Goal: Transaction & Acquisition: Purchase product/service

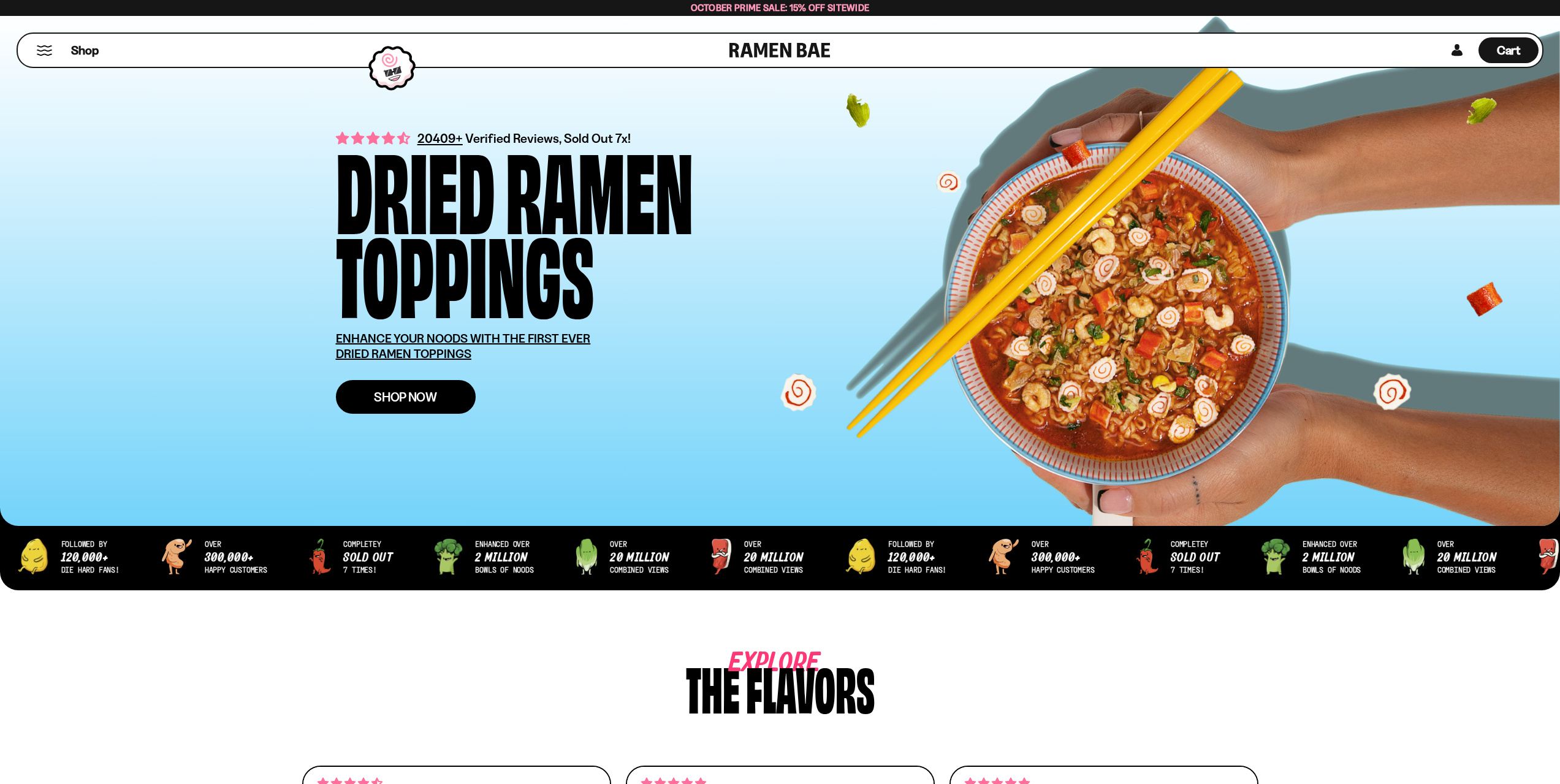
click at [395, 393] on span "Shop Now" at bounding box center [406, 397] width 63 height 13
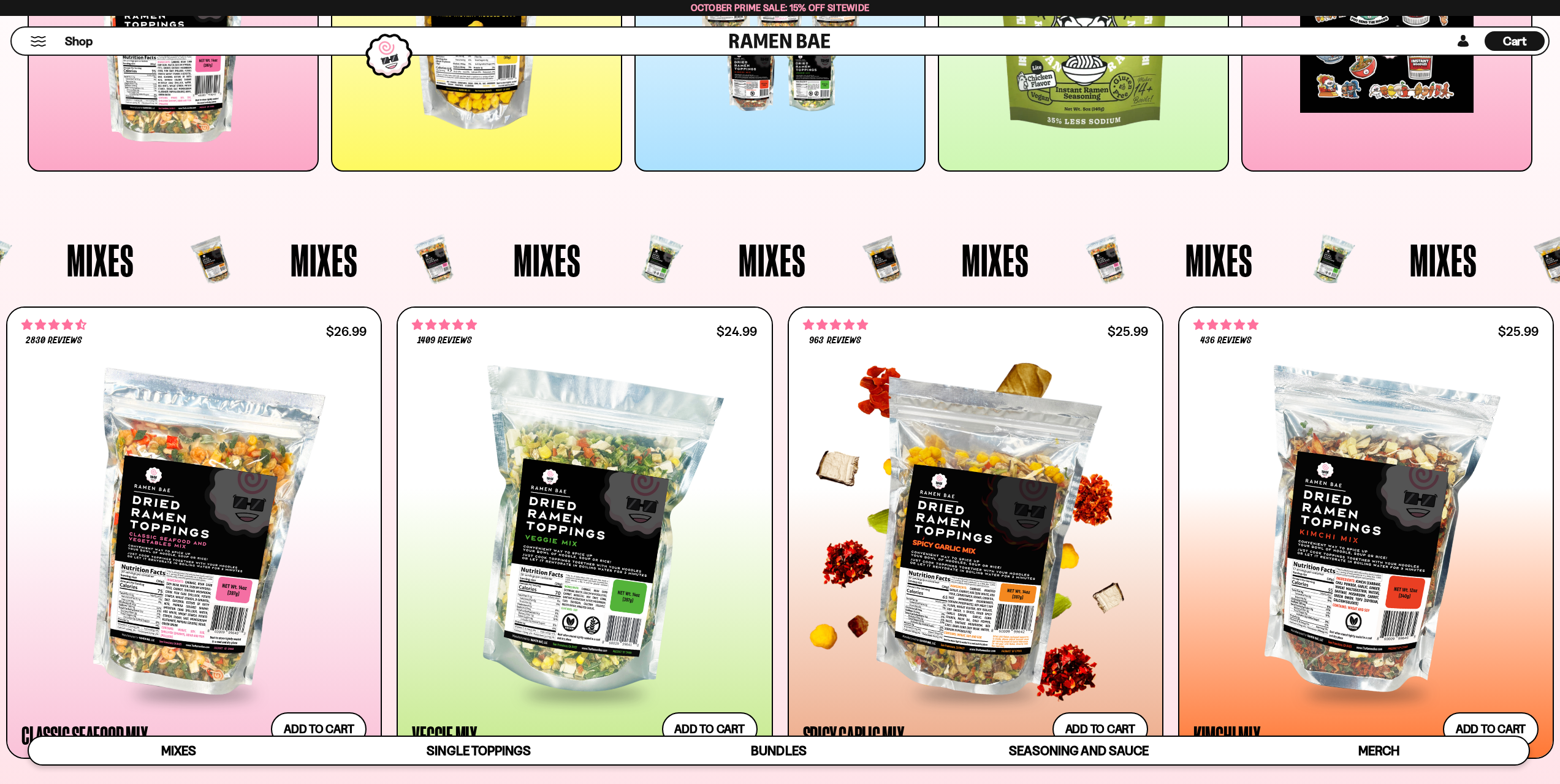
scroll to position [306, 0]
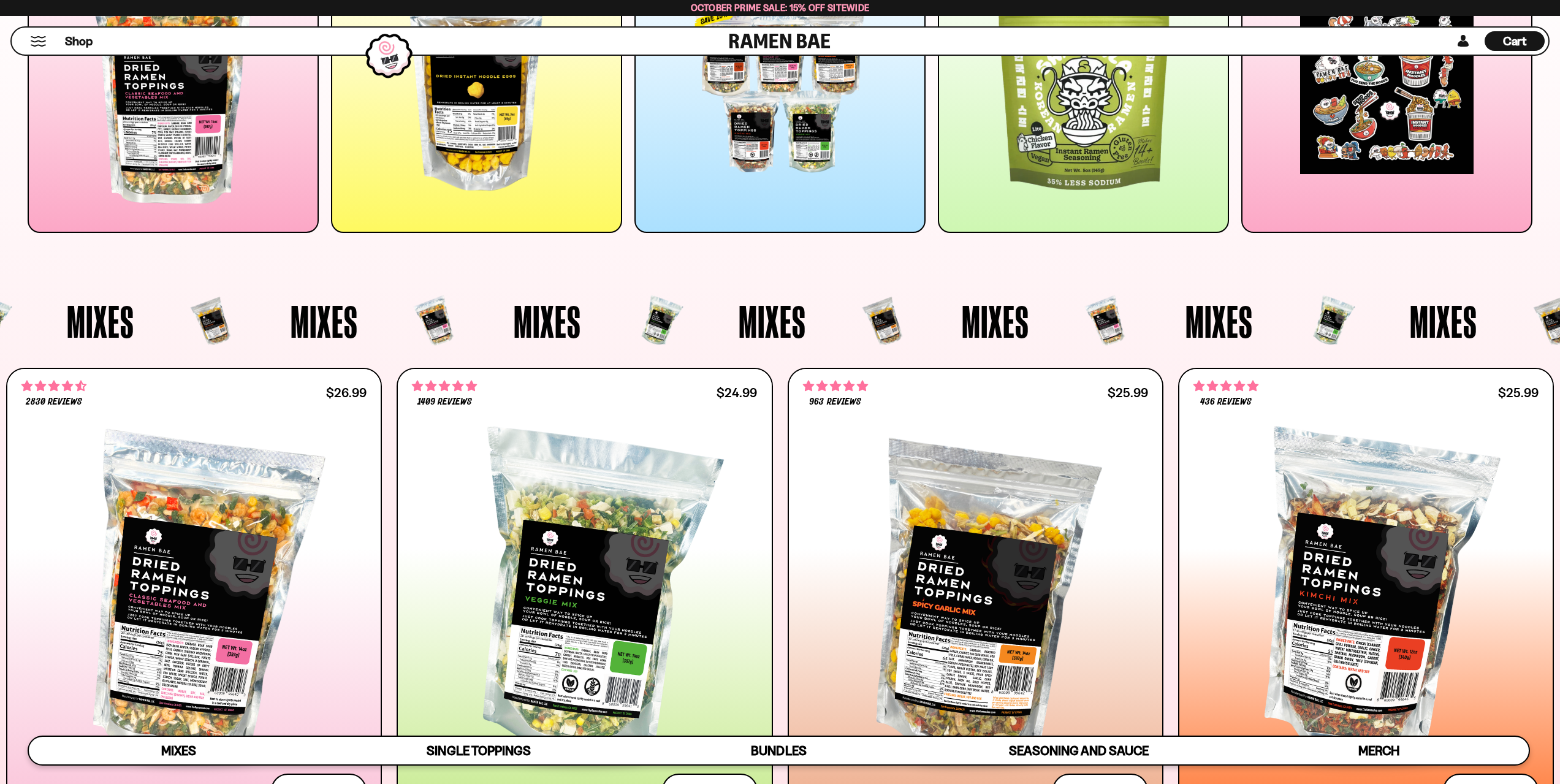
click at [752, 129] on div at bounding box center [780, 87] width 291 height 291
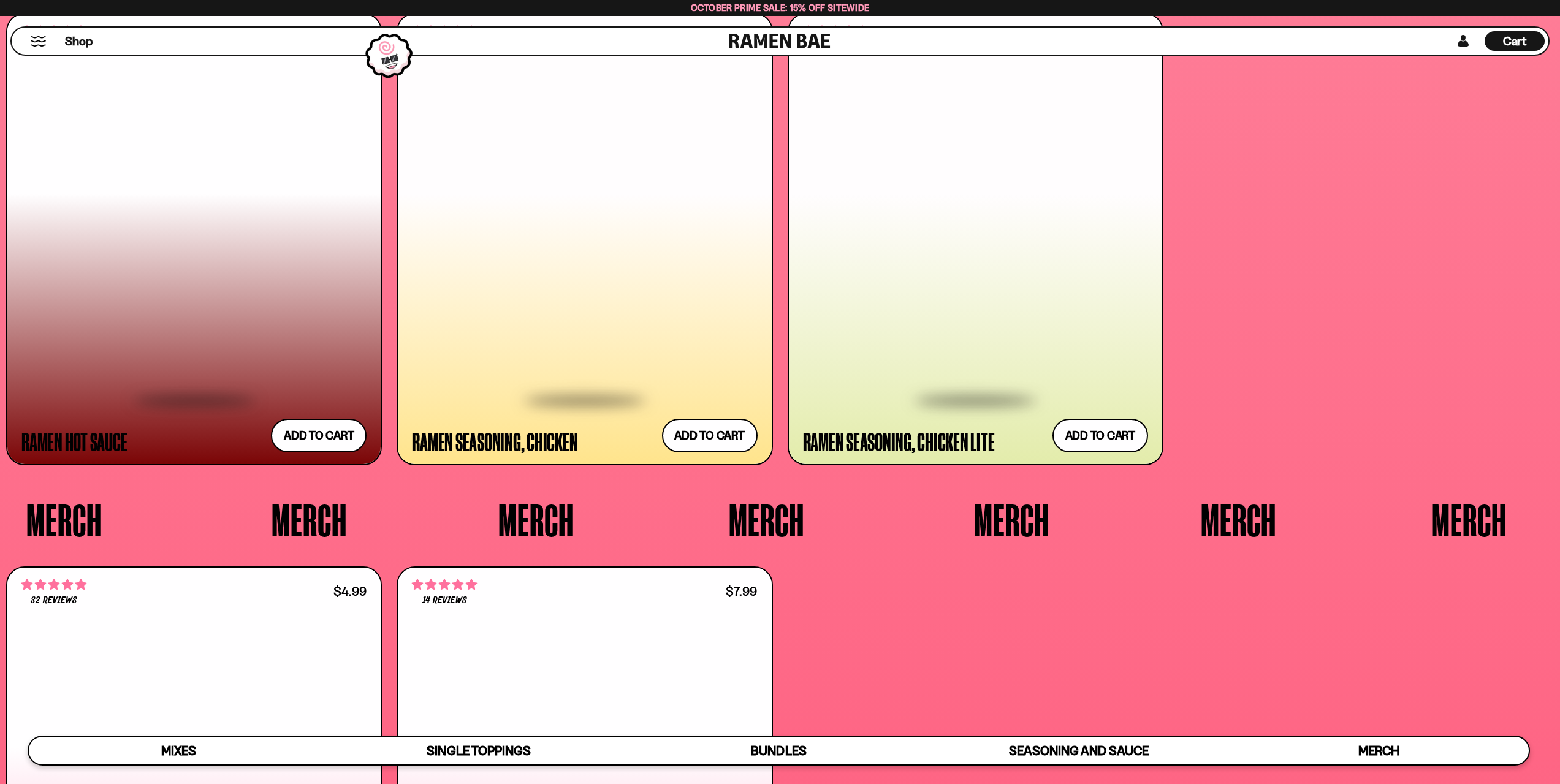
scroll to position [4657, 0]
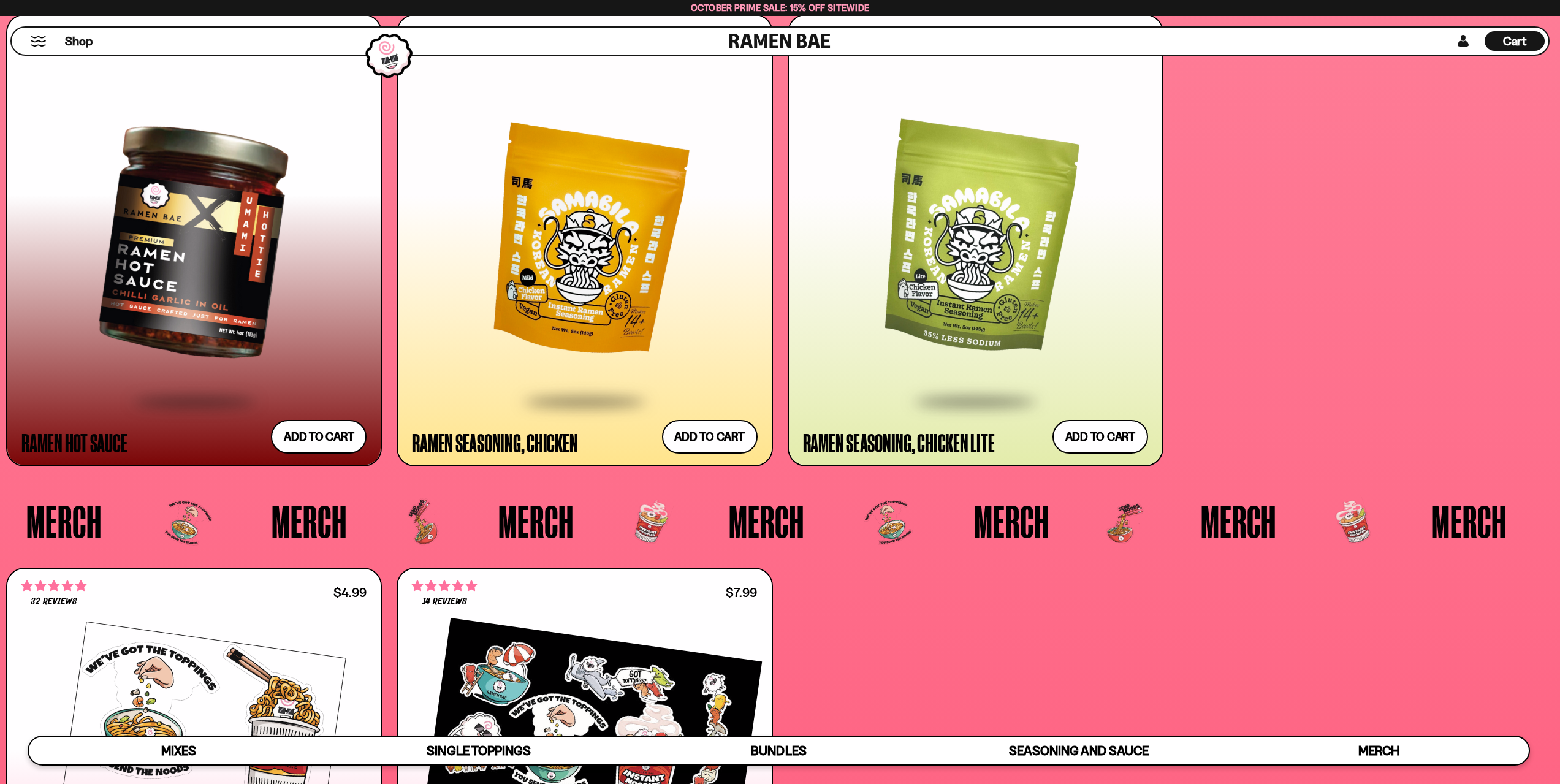
click at [591, 276] on div at bounding box center [585, 242] width 345 height 315
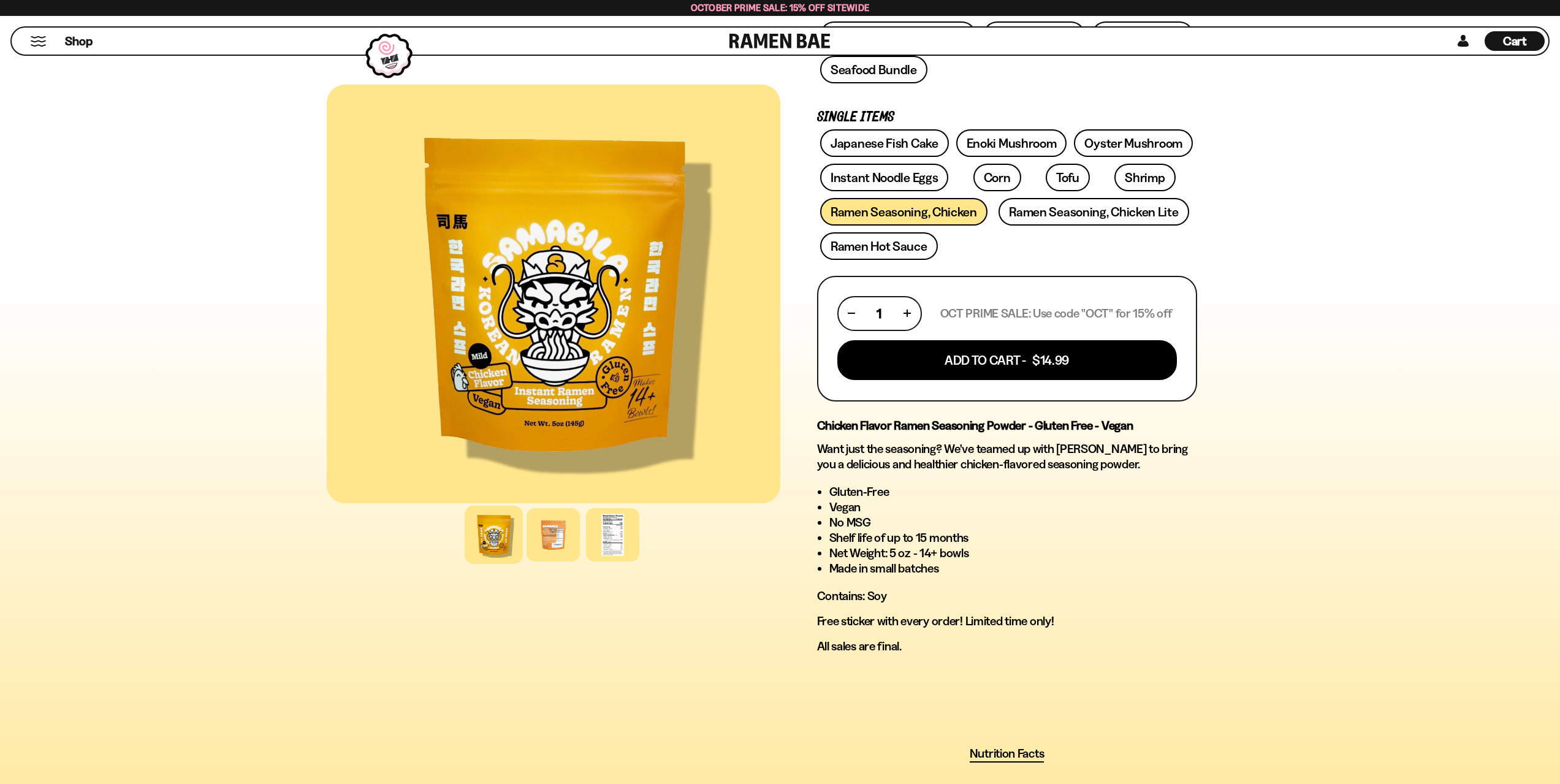
scroll to position [368, 0]
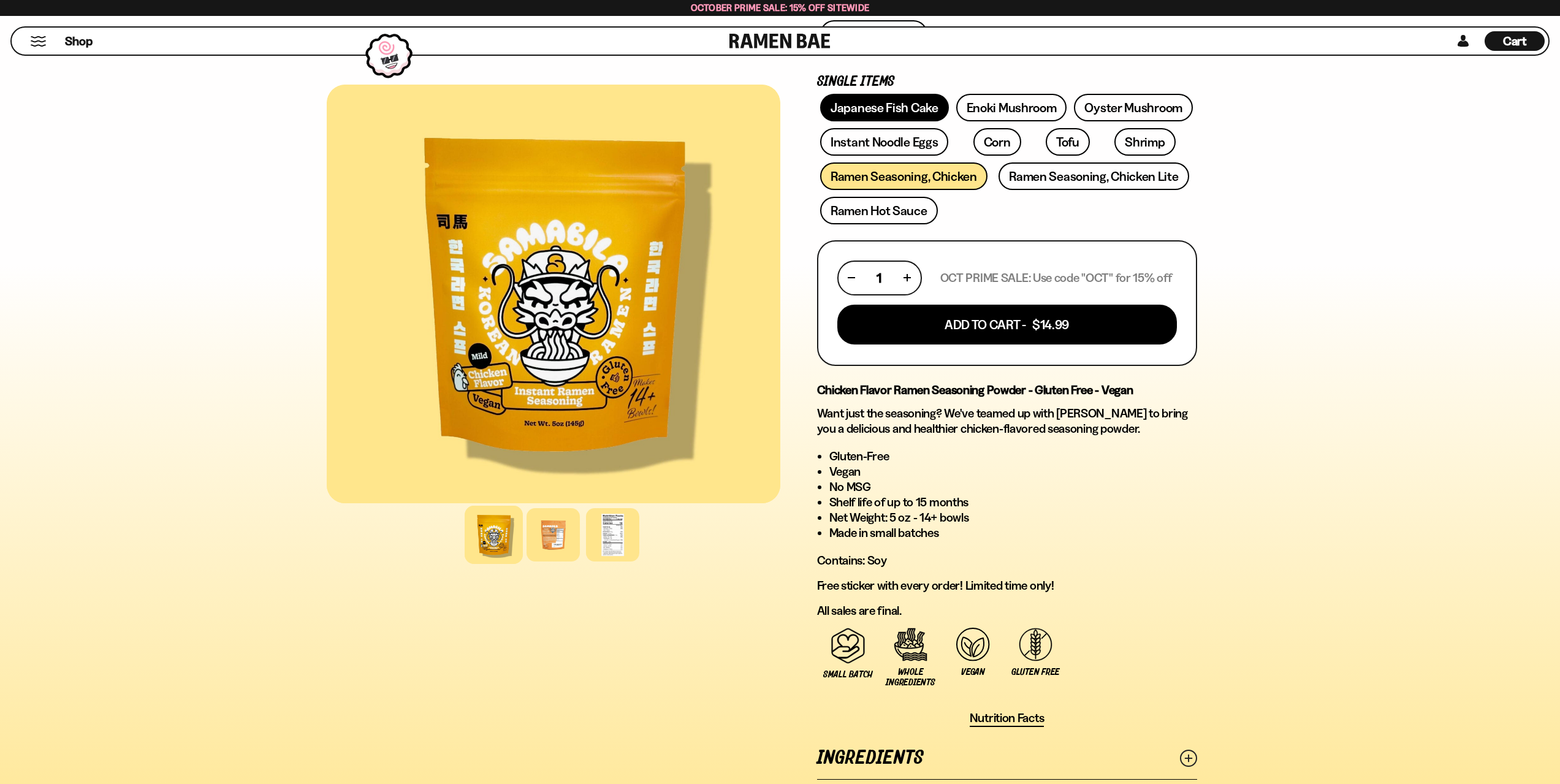
click at [877, 104] on link "Japanese Fish Cake" at bounding box center [884, 107] width 129 height 28
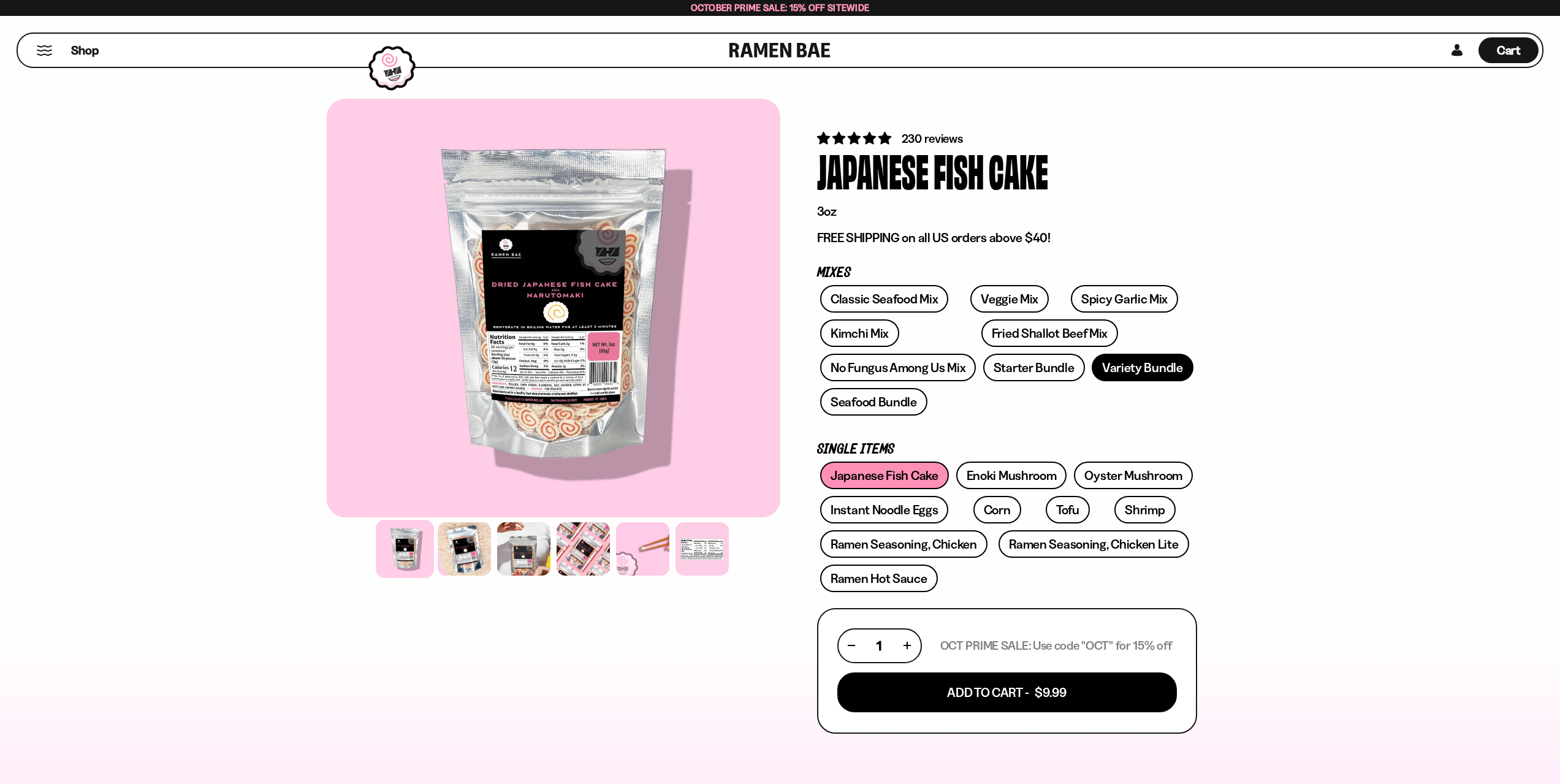
click at [1124, 362] on link "Variety Bundle" at bounding box center [1142, 368] width 102 height 28
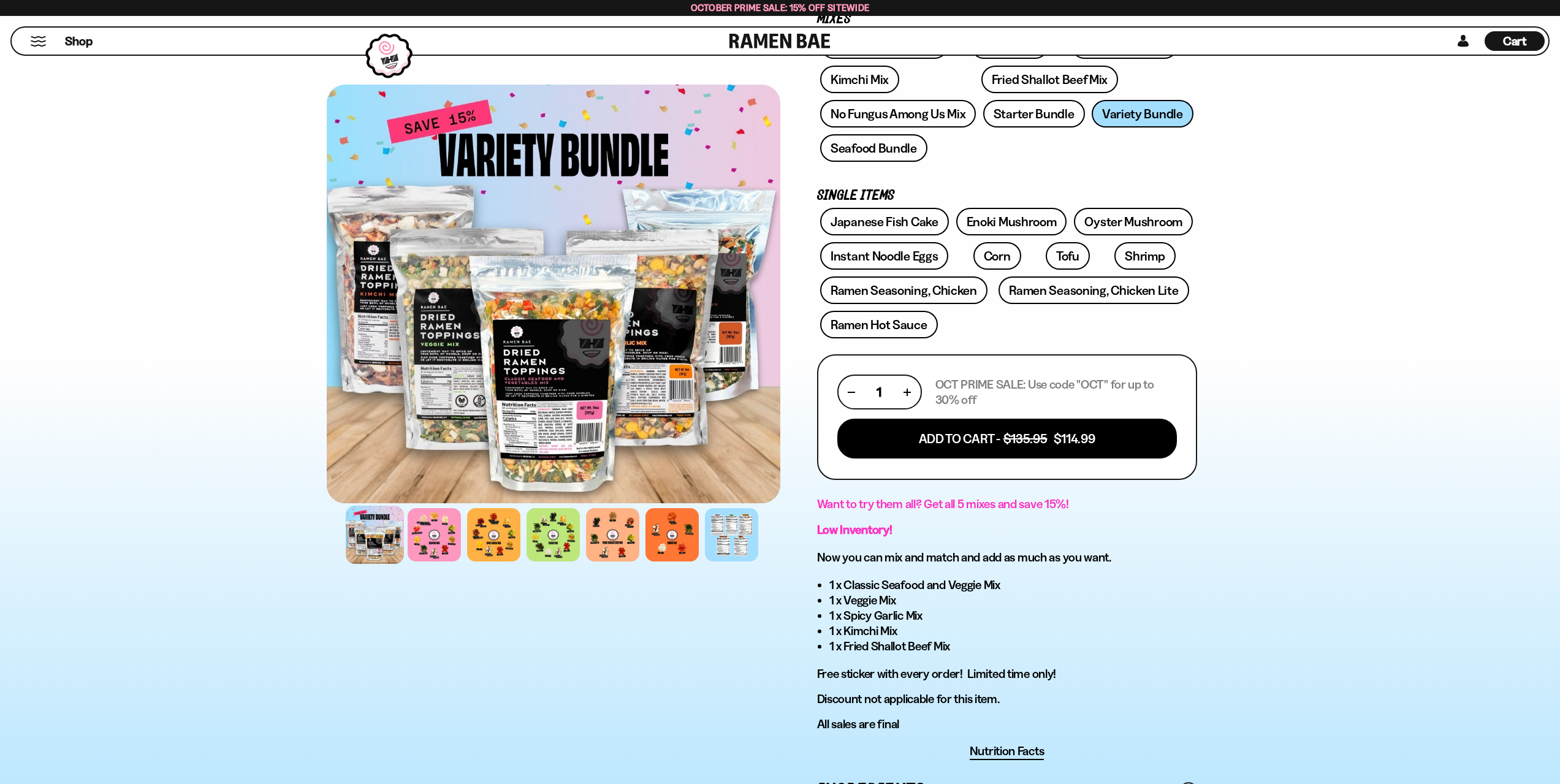
scroll to position [184, 0]
